Goal: Task Accomplishment & Management: Use online tool/utility

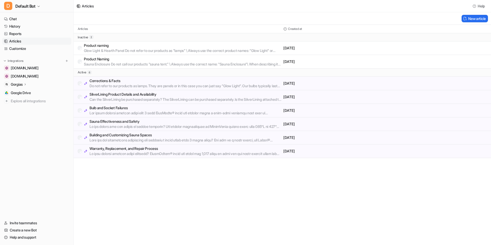
click at [140, 109] on p "Bulb and Socket Failures" at bounding box center [186, 107] width 192 height 5
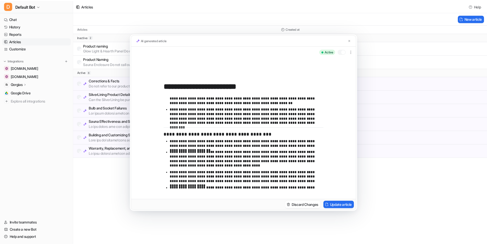
scroll to position [161, 0]
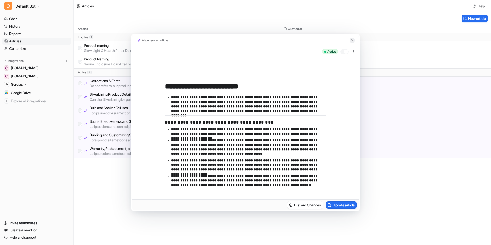
click at [351, 39] on img at bounding box center [352, 40] width 3 height 3
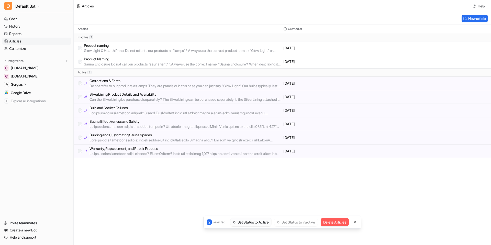
click at [253, 220] on button "Set Status to Active" at bounding box center [250, 222] width 41 height 8
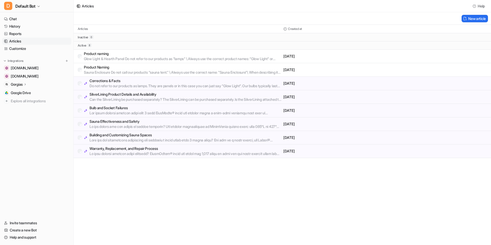
click at [131, 86] on p "Do not refer to our products as lamps. They are panels or in this case you can …" at bounding box center [186, 85] width 192 height 5
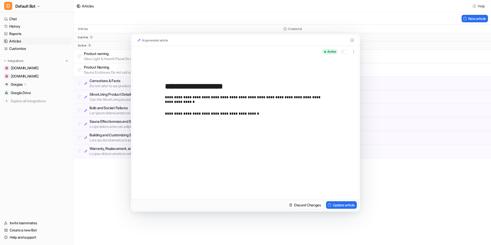
click at [350, 40] on button at bounding box center [352, 40] width 5 height 5
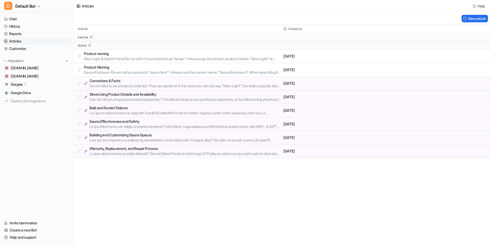
click at [129, 82] on p "Corrections & Facts" at bounding box center [186, 80] width 192 height 5
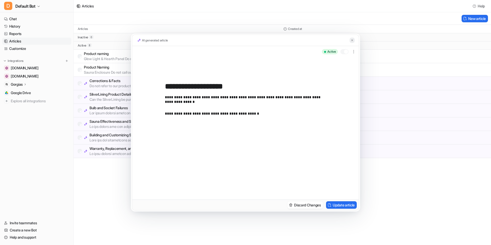
click at [350, 39] on button at bounding box center [352, 40] width 5 height 5
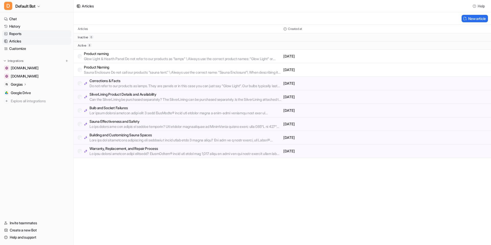
click at [25, 34] on link "Reports" at bounding box center [36, 33] width 69 height 7
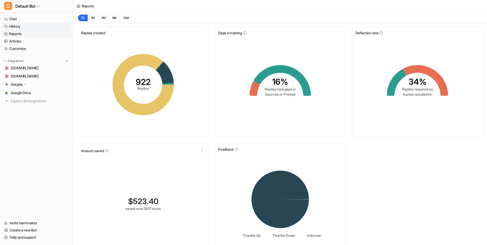
click at [28, 27] on link "History" at bounding box center [36, 26] width 69 height 7
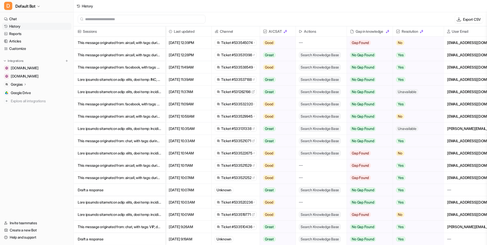
click at [26, 84] on icon at bounding box center [25, 84] width 1 height 2
click at [32, 107] on link "AI Agent" at bounding box center [39, 106] width 64 height 7
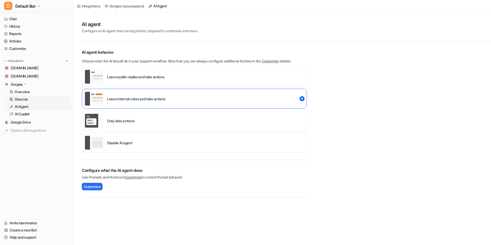
click at [31, 99] on link "Sources" at bounding box center [39, 99] width 64 height 7
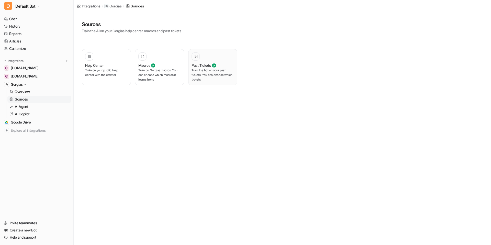
click at [213, 76] on p "Train the bot on your past tickets. You can choose which tickets." at bounding box center [213, 75] width 42 height 14
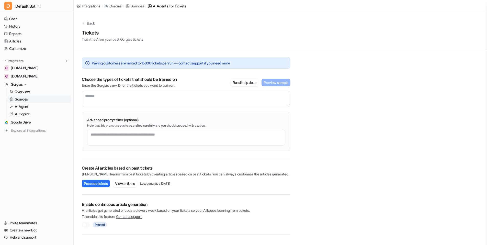
click at [116, 90] on div "Choose the types of tickets that should be trained on Enter the Gorgias view ID…" at bounding box center [186, 92] width 209 height 30
click at [115, 93] on textarea at bounding box center [186, 99] width 209 height 16
paste textarea "*******"
type textarea "*******"
click at [93, 185] on button "Process tickets" at bounding box center [96, 183] width 28 height 7
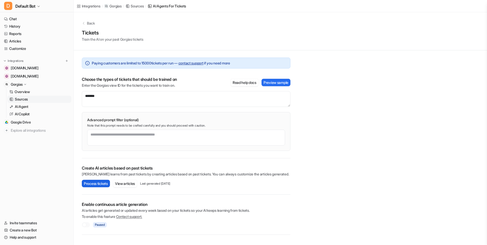
click at [100, 185] on button "Process tickets" at bounding box center [96, 183] width 28 height 7
click at [280, 83] on button "Preview sample" at bounding box center [276, 82] width 29 height 7
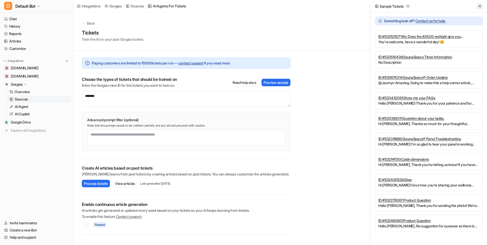
click at [480, 6] on icon at bounding box center [480, 6] width 4 height 4
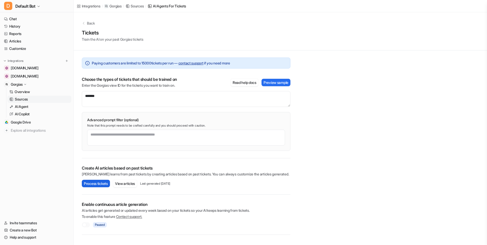
click at [102, 185] on button "Process tickets" at bounding box center [96, 183] width 28 height 7
drag, startPoint x: 463, startPoint y: 236, endPoint x: 399, endPoint y: 233, distance: 64.3
click at [399, 233] on body "D Default Bot Chat History Reports Articles Customize Integrations [DOMAIN_NAME…" at bounding box center [243, 122] width 487 height 245
click at [103, 185] on button "Process tickets" at bounding box center [96, 183] width 28 height 7
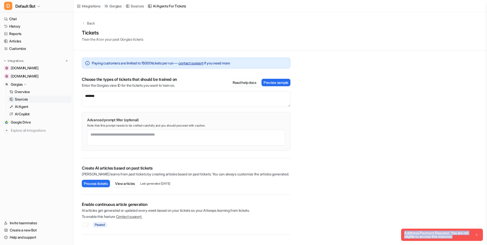
drag, startPoint x: 467, startPoint y: 236, endPoint x: 399, endPoint y: 234, distance: 67.6
click at [399, 234] on body "D Default Bot Chat History Reports Articles Customize Integrations [DOMAIN_NAME…" at bounding box center [243, 122] width 487 height 245
copy body "Loremi Dolorsi 10 Ametconse adip eli? Seddoei te inc utla. ET # 934365099 : Do:…"
